Goal: Obtain resource: Obtain resource

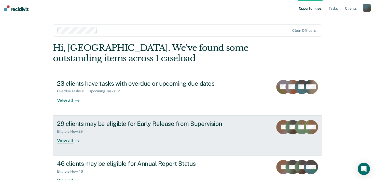
click at [245, 124] on div "29 clients may be eligible for Early Release from Supervision Eligible Now : 29…" at bounding box center [152, 131] width 191 height 23
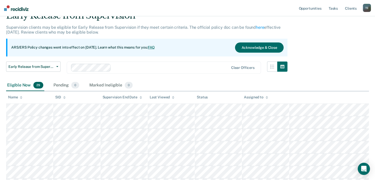
scroll to position [30, 0]
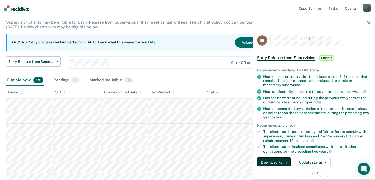
click at [277, 159] on button "Download Form" at bounding box center [274, 163] width 34 height 10
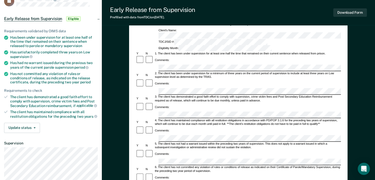
scroll to position [18, 0]
